Goal: Transaction & Acquisition: Download file/media

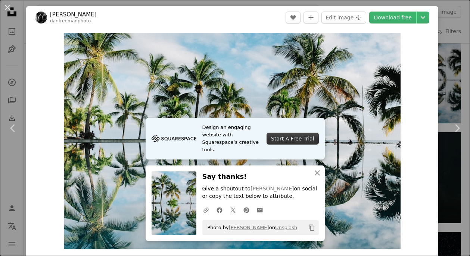
scroll to position [896, 0]
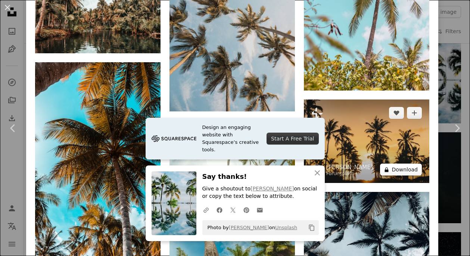
click at [398, 169] on button "A lock Download" at bounding box center [401, 170] width 42 height 12
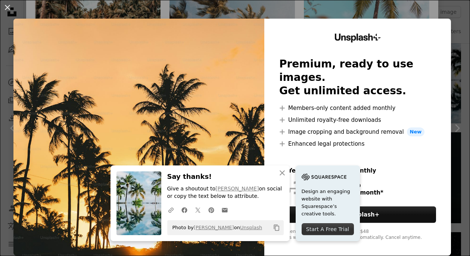
click at [228, 124] on img at bounding box center [138, 137] width 251 height 237
click at [284, 175] on icon "An X shape" at bounding box center [282, 173] width 9 height 9
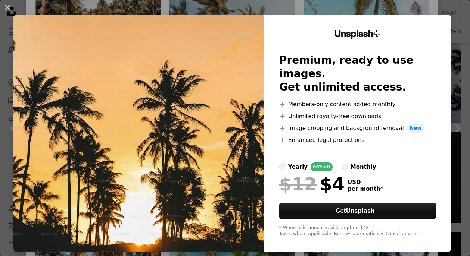
scroll to position [6, 0]
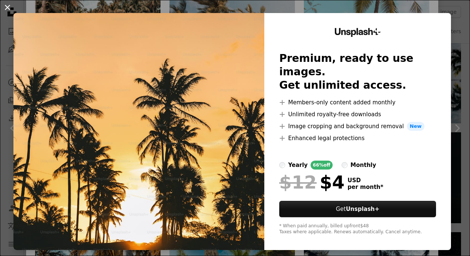
click at [10, 8] on button "An X shape" at bounding box center [7, 7] width 9 height 9
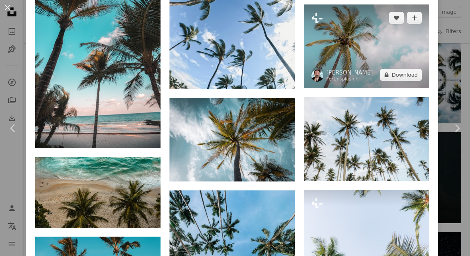
scroll to position [1881, 0]
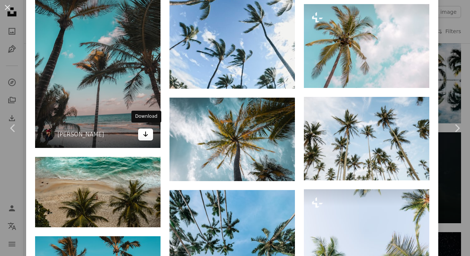
click at [143, 131] on icon "Arrow pointing down" at bounding box center [146, 134] width 6 height 9
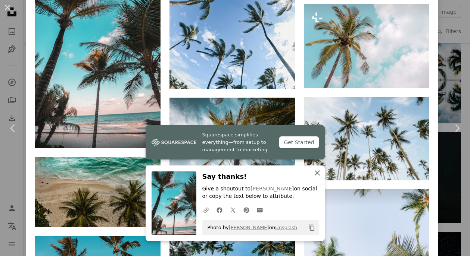
click at [318, 174] on icon "button" at bounding box center [317, 173] width 5 height 5
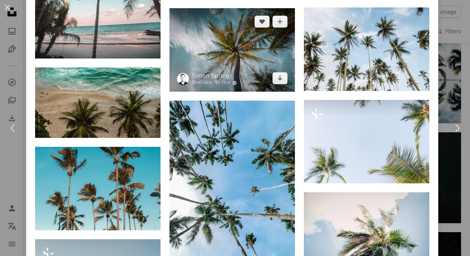
scroll to position [1971, 0]
